Goal: Task Accomplishment & Management: Manage account settings

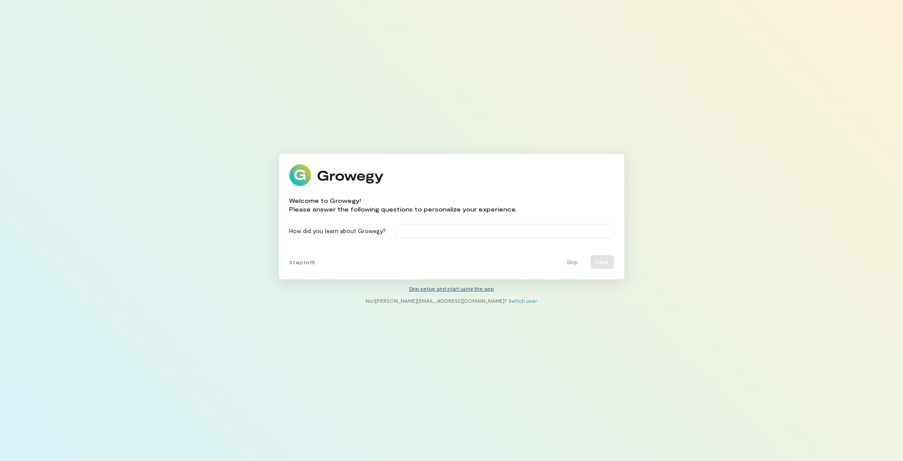
click at [451, 287] on link "Skip setup and start using the app" at bounding box center [451, 289] width 85 height 6
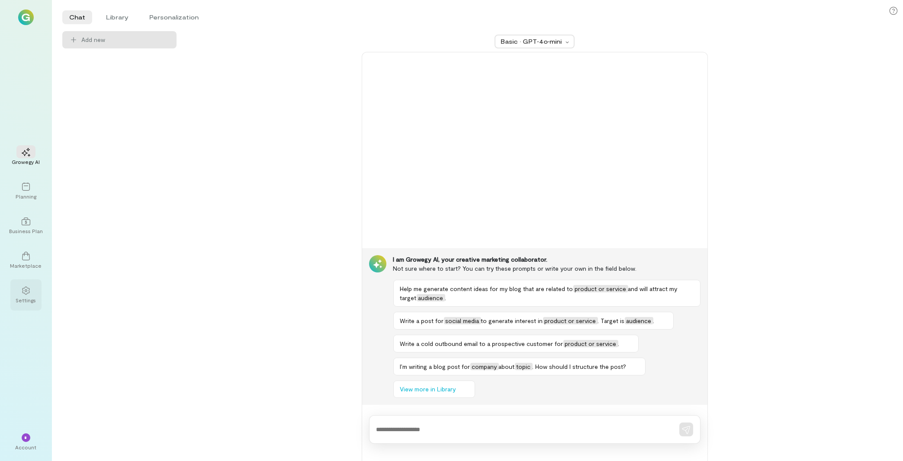
click at [12, 293] on div "Settings" at bounding box center [25, 294] width 31 height 31
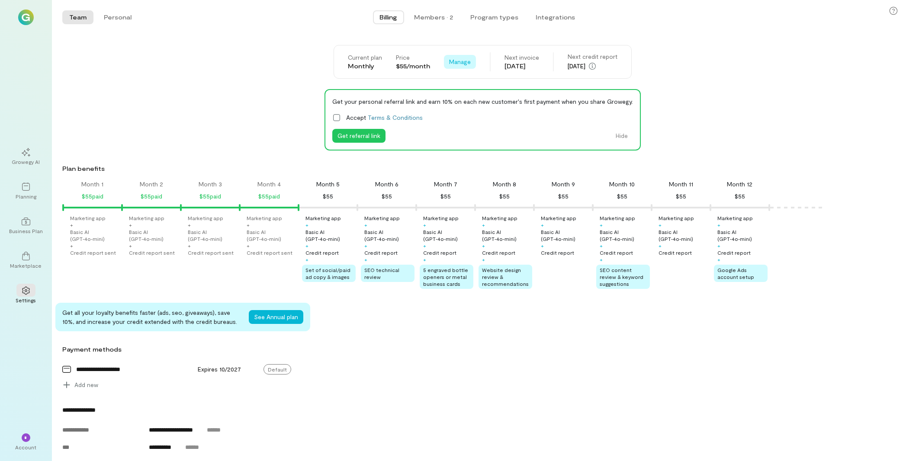
click at [449, 61] on span "Manage" at bounding box center [460, 62] width 22 height 9
click at [486, 97] on span "Cancel plan" at bounding box center [479, 97] width 32 height 9
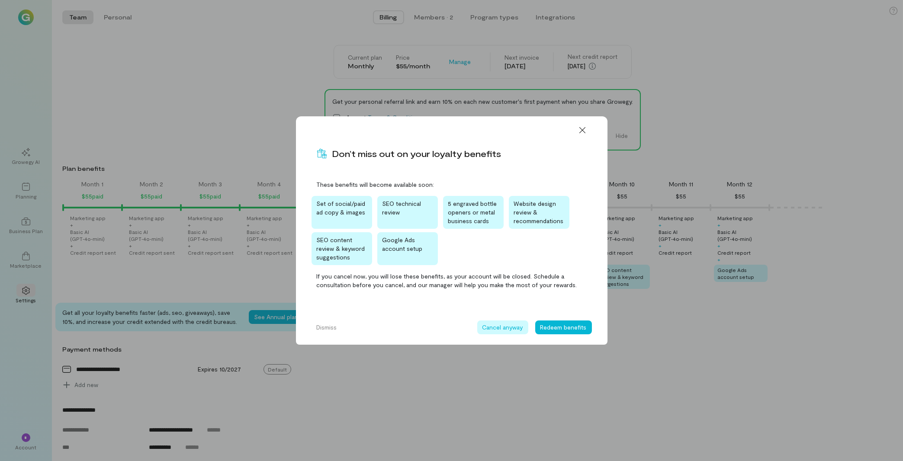
click at [500, 333] on button "Cancel anyway" at bounding box center [502, 328] width 51 height 14
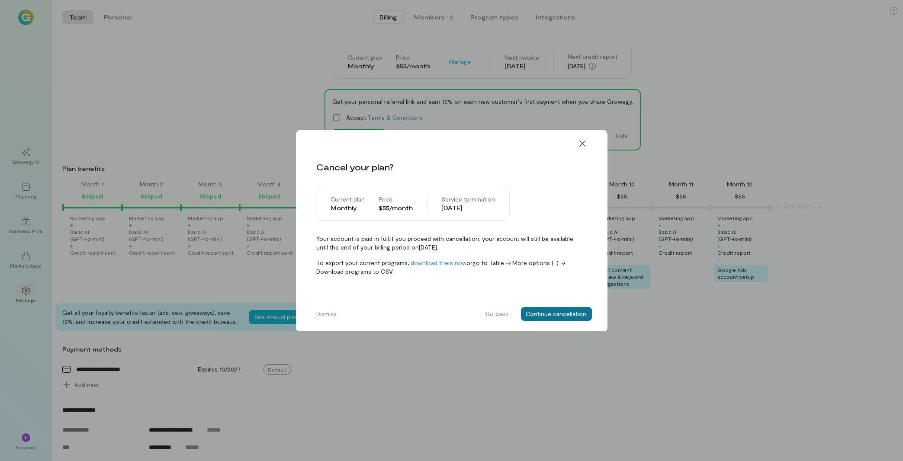
click at [549, 315] on button "Continue cancellation" at bounding box center [556, 314] width 71 height 14
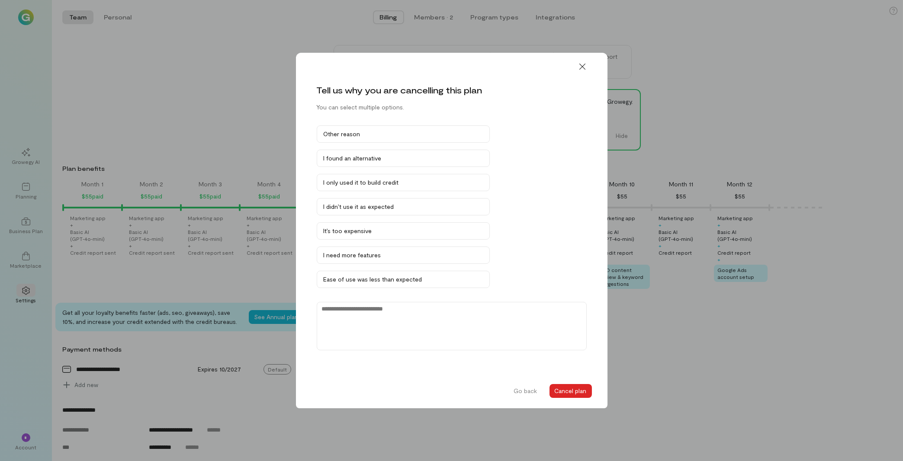
click at [556, 392] on button "Cancel plan" at bounding box center [570, 391] width 42 height 14
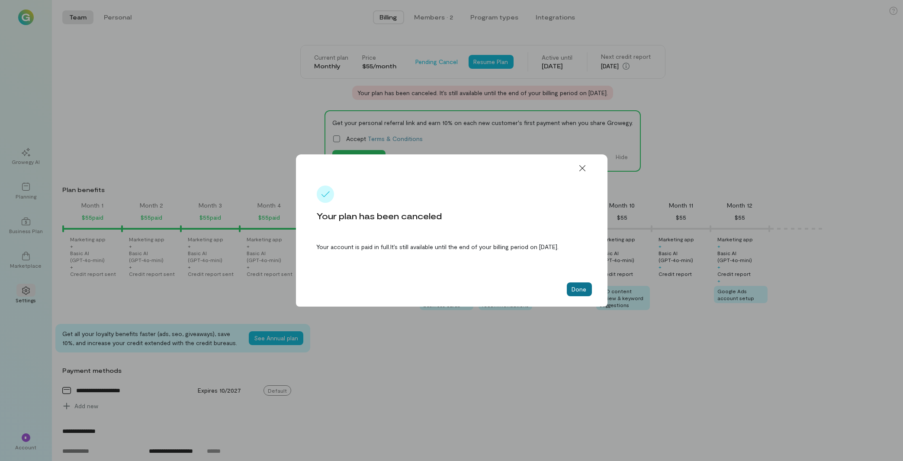
click at [590, 296] on button "Done" at bounding box center [579, 290] width 25 height 14
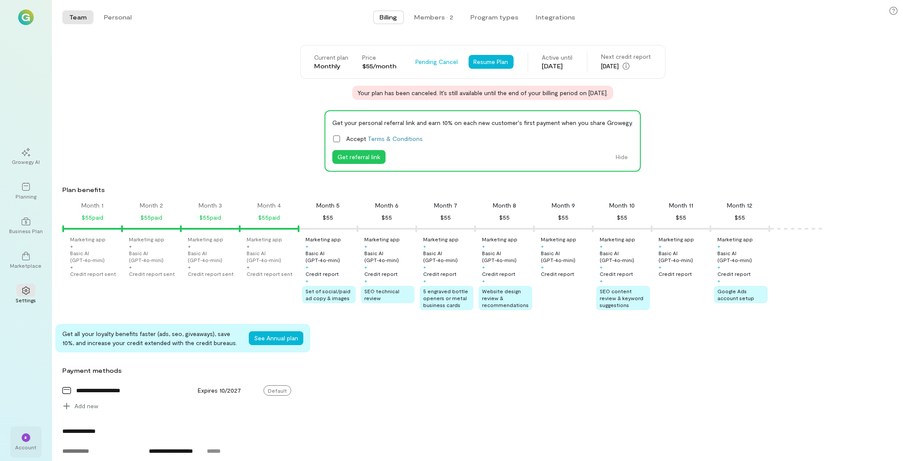
click at [25, 446] on div "Account" at bounding box center [26, 447] width 21 height 7
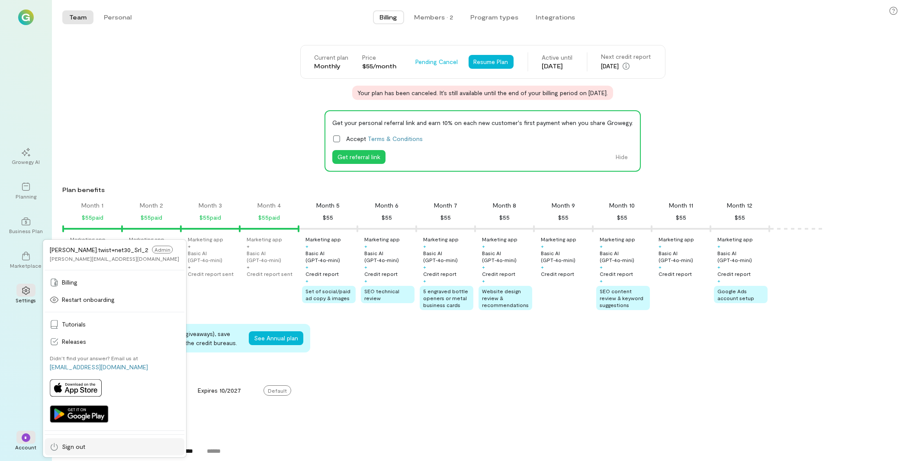
click at [70, 443] on link "Sign out" at bounding box center [115, 446] width 140 height 17
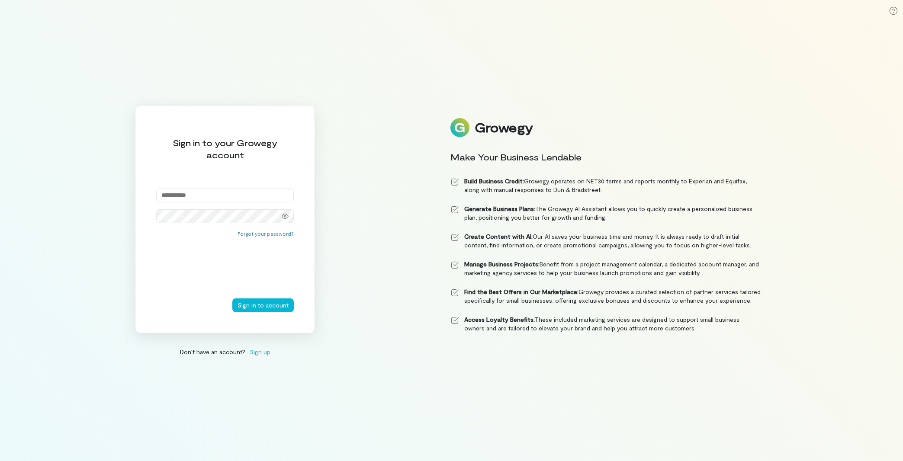
click at [206, 190] on input "email" at bounding box center [225, 196] width 138 height 14
type input "**********"
click at [286, 309] on button "Sign in to account" at bounding box center [262, 306] width 61 height 14
